Goal: Task Accomplishment & Management: Use online tool/utility

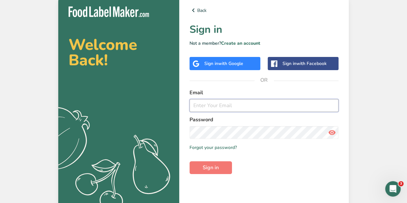
click at [226, 105] on input "email" at bounding box center [263, 105] width 149 height 13
type input "[PERSON_NAME][EMAIL_ADDRESS][DOMAIN_NAME]"
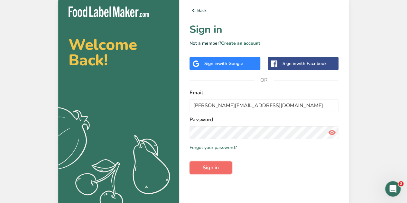
click at [207, 167] on span "Sign in" at bounding box center [210, 168] width 16 height 8
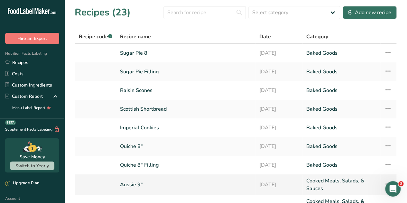
scroll to position [5, 0]
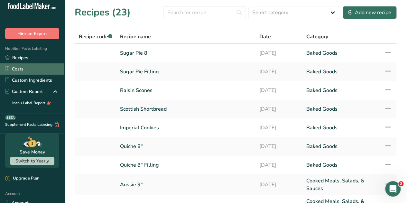
drag, startPoint x: 244, startPoint y: 177, endPoint x: 14, endPoint y: 70, distance: 253.4
click at [14, 70] on link "Costs" at bounding box center [32, 68] width 64 height 11
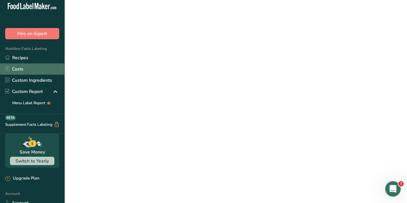
click at [14, 70] on link "Costs" at bounding box center [32, 68] width 64 height 11
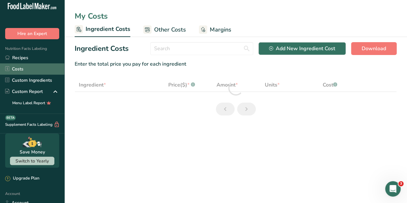
select select "12"
select select "1"
select select "5"
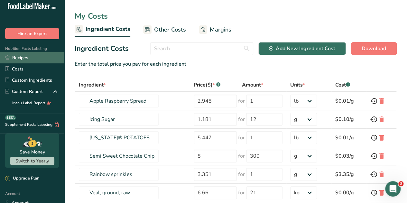
click at [20, 60] on link "Recipes" at bounding box center [32, 57] width 64 height 11
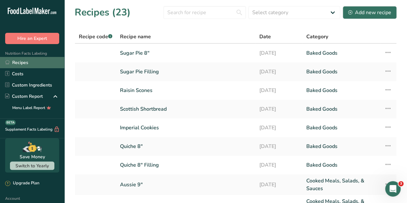
click at [21, 60] on link "Recipes" at bounding box center [32, 62] width 64 height 11
click at [21, 62] on link "Recipes" at bounding box center [32, 62] width 64 height 11
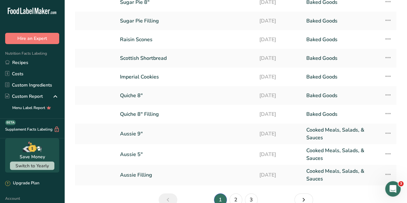
scroll to position [85, 0]
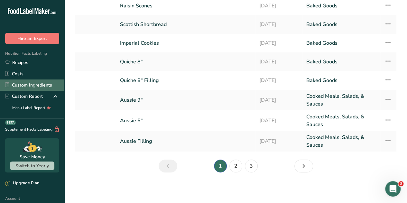
click at [46, 85] on link "Custom Ingredients" at bounding box center [32, 84] width 64 height 11
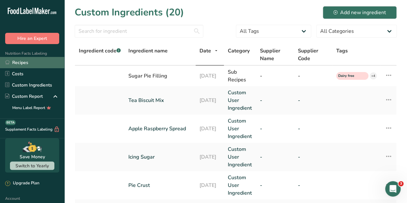
click at [26, 62] on link "Recipes" at bounding box center [32, 62] width 64 height 11
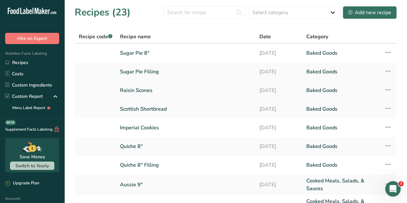
click at [127, 90] on link "Raisin Scones" at bounding box center [185, 90] width 131 height 13
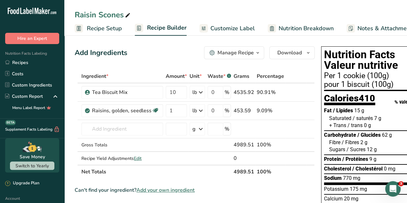
click at [404, 35] on link "Notes & Attachments" at bounding box center [380, 28] width 68 height 14
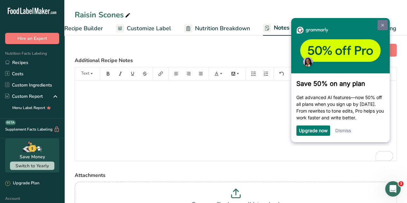
click at [382, 24] on img at bounding box center [382, 25] width 3 height 3
